Goal: Task Accomplishment & Management: Use online tool/utility

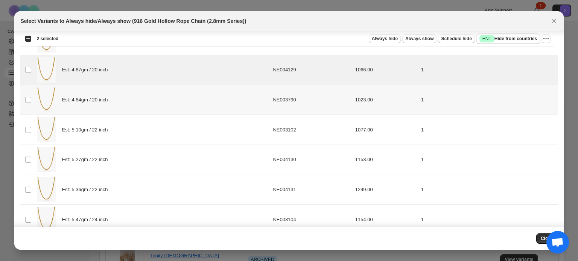
scroll to position [113, 0]
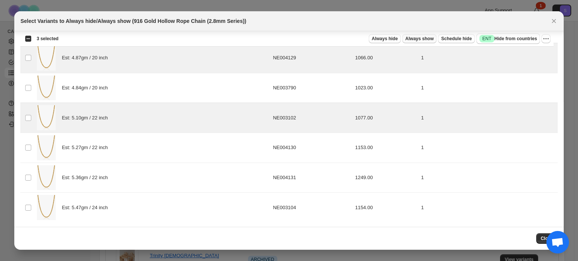
click at [424, 40] on span "Always show" at bounding box center [419, 39] width 28 height 6
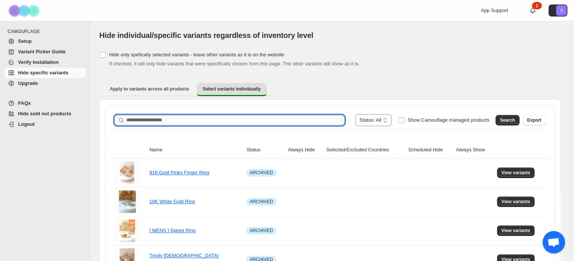
click at [199, 122] on input "Search product name" at bounding box center [235, 120] width 218 height 11
type input "**********"
click at [515, 122] on span "Search" at bounding box center [507, 120] width 15 height 6
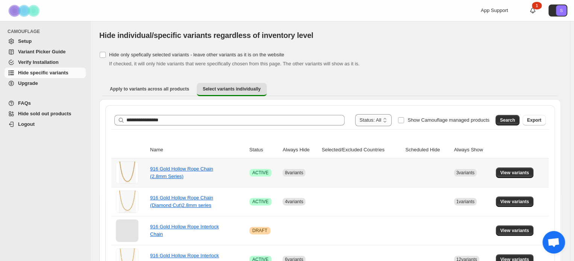
click at [515, 166] on td "View variants" at bounding box center [521, 173] width 55 height 29
click at [518, 174] on span "View variants" at bounding box center [514, 173] width 29 height 6
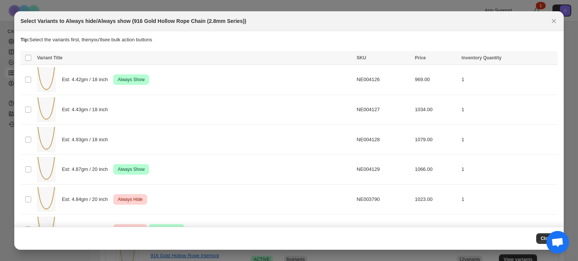
scroll to position [0, 0]
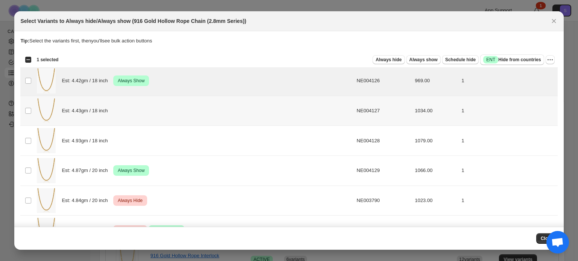
click at [164, 116] on div "Est: 4.43gm / 18 inch" at bounding box center [194, 111] width 315 height 25
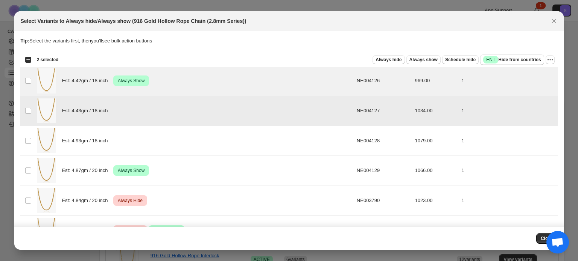
click at [35, 109] on td "Est: 4.43gm / 18 inch" at bounding box center [194, 111] width 319 height 30
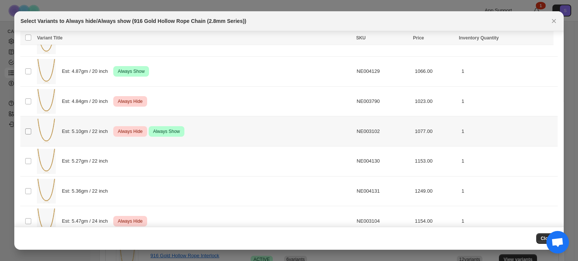
scroll to position [113, 0]
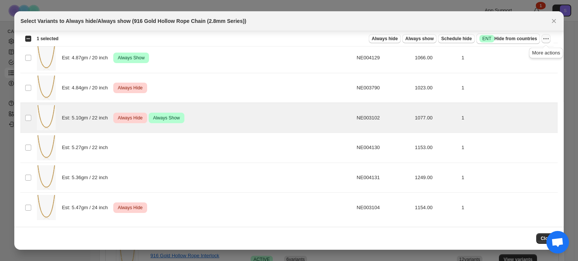
click at [542, 41] on icon "More actions" at bounding box center [546, 39] width 8 height 8
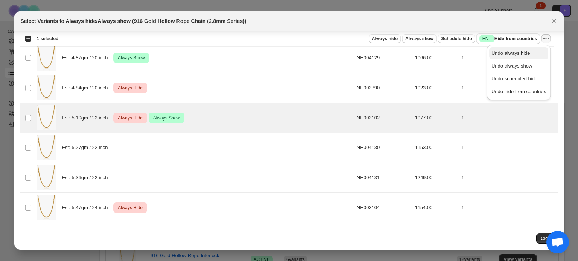
click at [531, 52] on span "Undo always hide" at bounding box center [518, 54] width 55 height 8
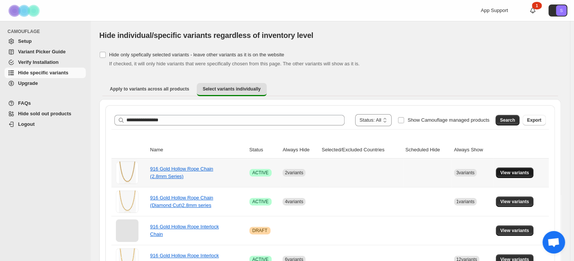
click at [513, 176] on button "View variants" at bounding box center [515, 173] width 38 height 11
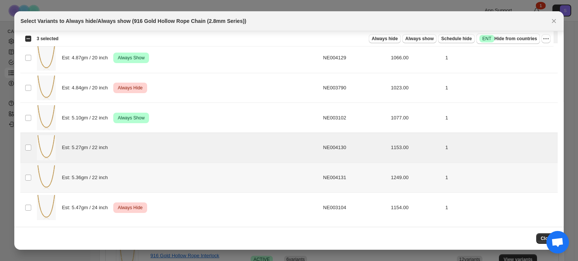
click at [30, 173] on td "Select product variant" at bounding box center [27, 178] width 14 height 30
click at [387, 39] on span "Always hide" at bounding box center [385, 39] width 26 height 6
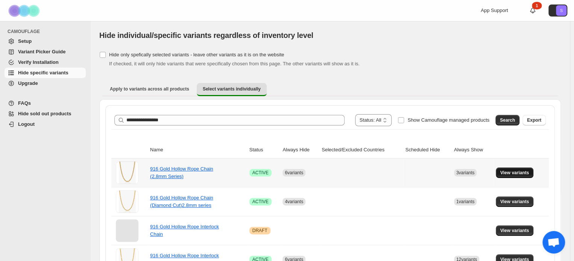
click at [507, 172] on span "View variants" at bounding box center [514, 173] width 29 height 6
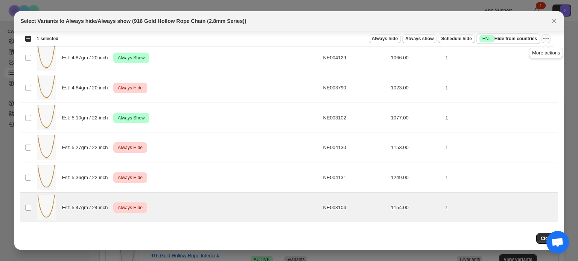
click at [543, 41] on icon "More actions" at bounding box center [546, 39] width 8 height 8
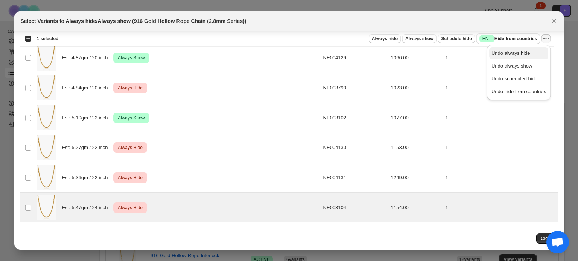
click at [526, 52] on span "Undo always hide" at bounding box center [510, 53] width 39 height 6
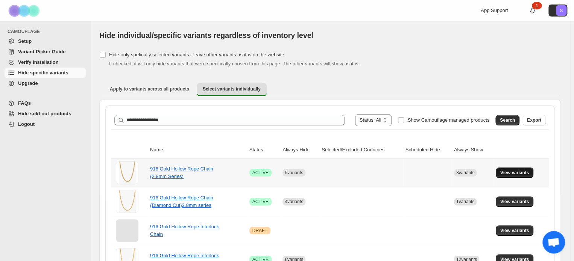
click at [512, 170] on span "View variants" at bounding box center [514, 173] width 29 height 6
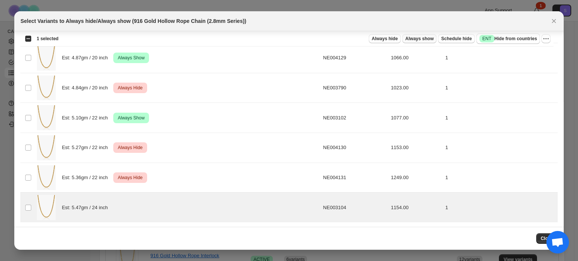
click at [425, 41] on span "Always show" at bounding box center [419, 39] width 28 height 6
